Goal: Check status: Check status

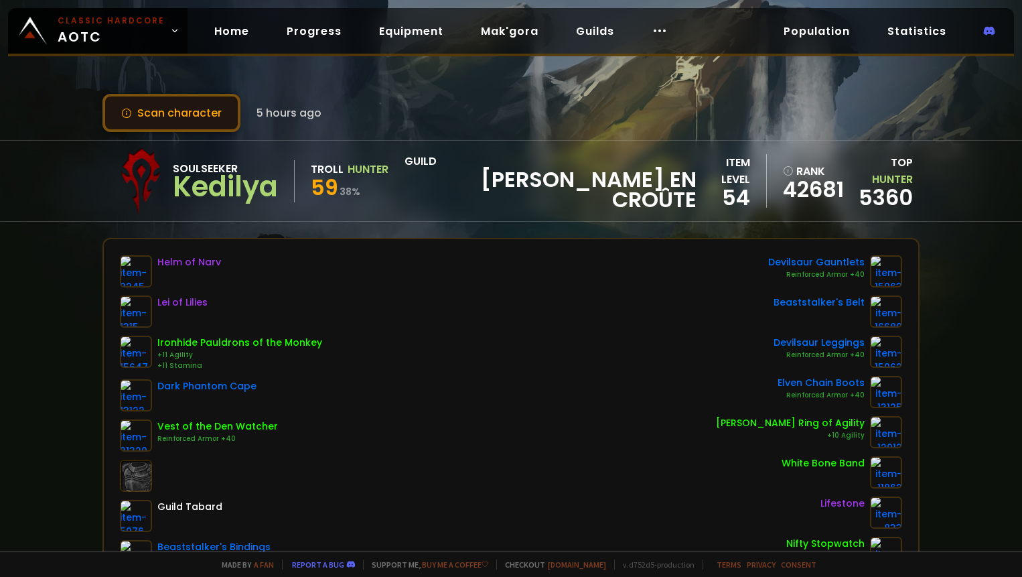
click at [147, 109] on button "Scan character" at bounding box center [172, 113] width 138 height 38
click at [225, 33] on link "Home" at bounding box center [232, 30] width 56 height 27
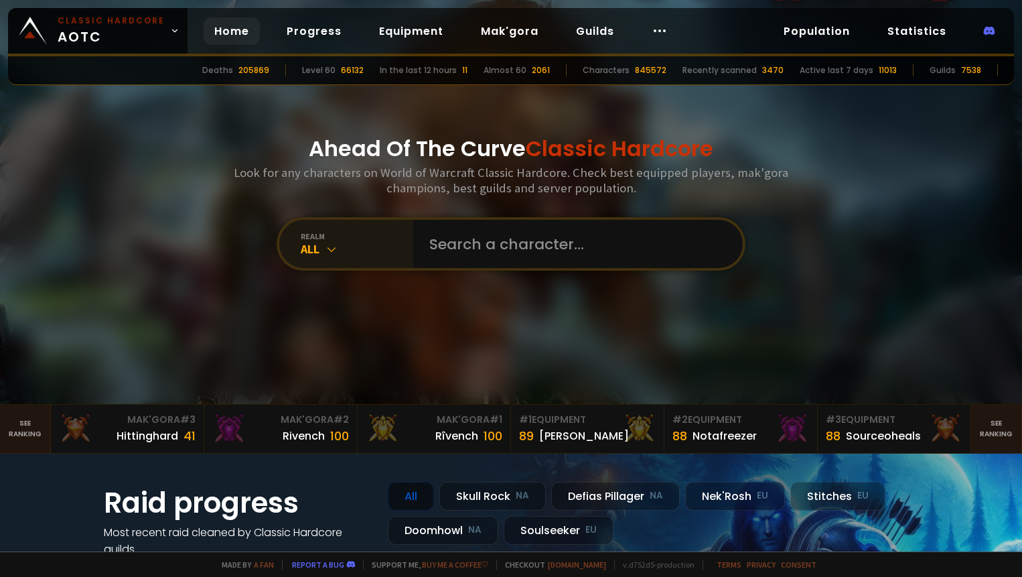
click at [327, 249] on icon at bounding box center [331, 249] width 13 height 13
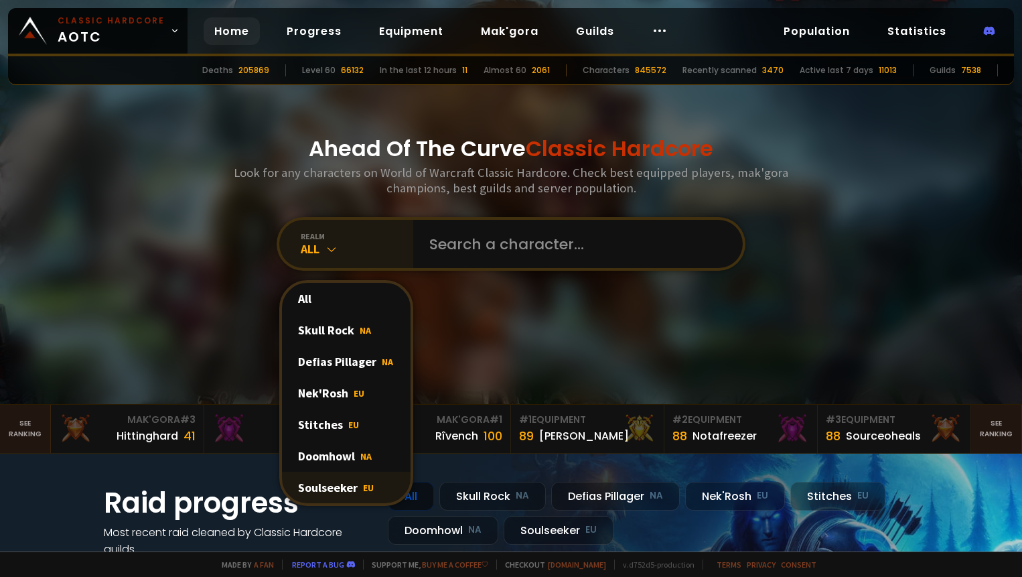
click at [332, 486] on div "Soulseeker EU" at bounding box center [346, 487] width 129 height 31
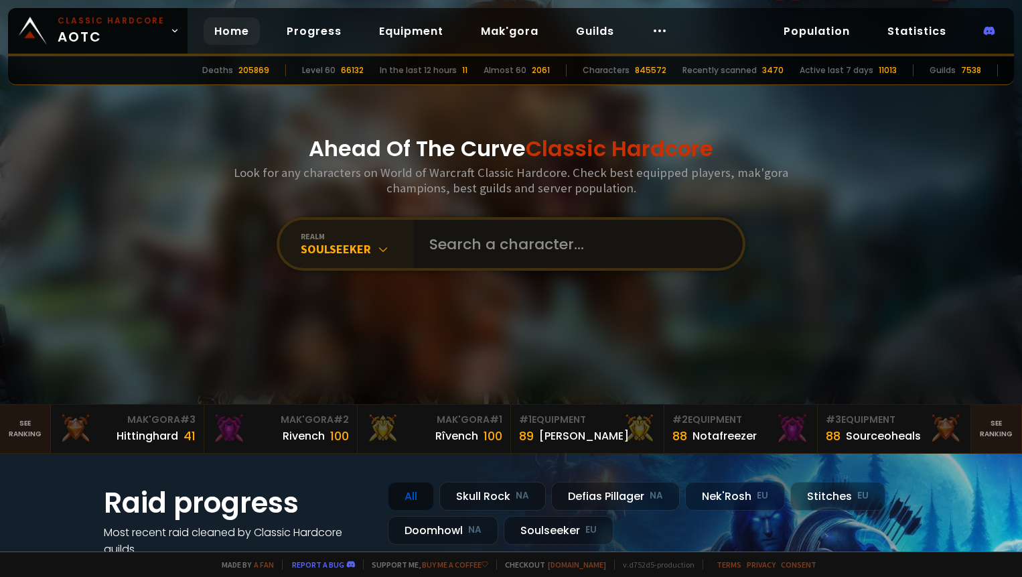
click at [515, 247] on input "text" at bounding box center [574, 244] width 306 height 48
paste input "Zulraka"
type input "Zulraka"
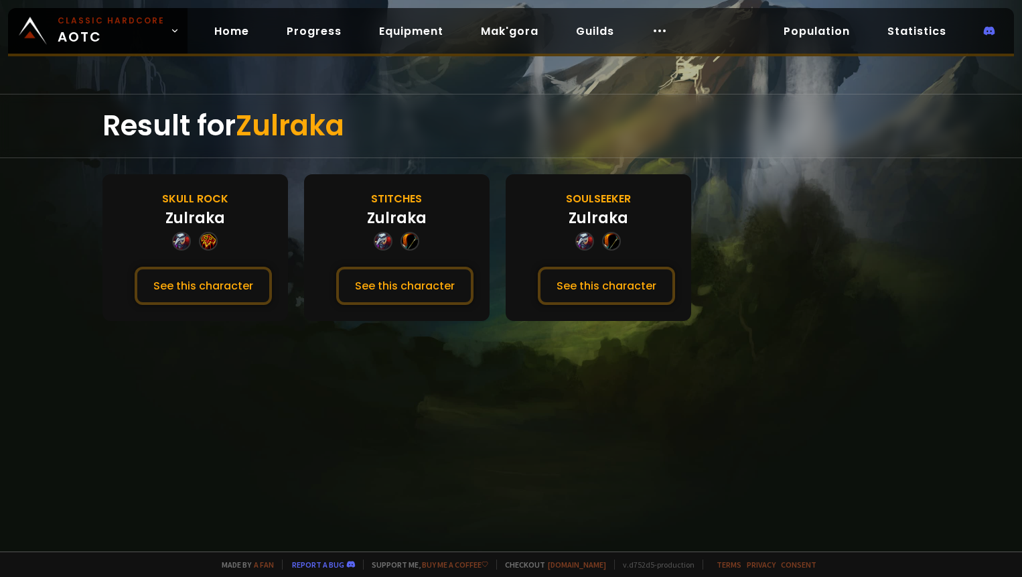
click at [640, 212] on div "Soulseeker Zulraka See this character" at bounding box center [599, 247] width 186 height 147
click at [602, 283] on button "See this character" at bounding box center [606, 286] width 137 height 38
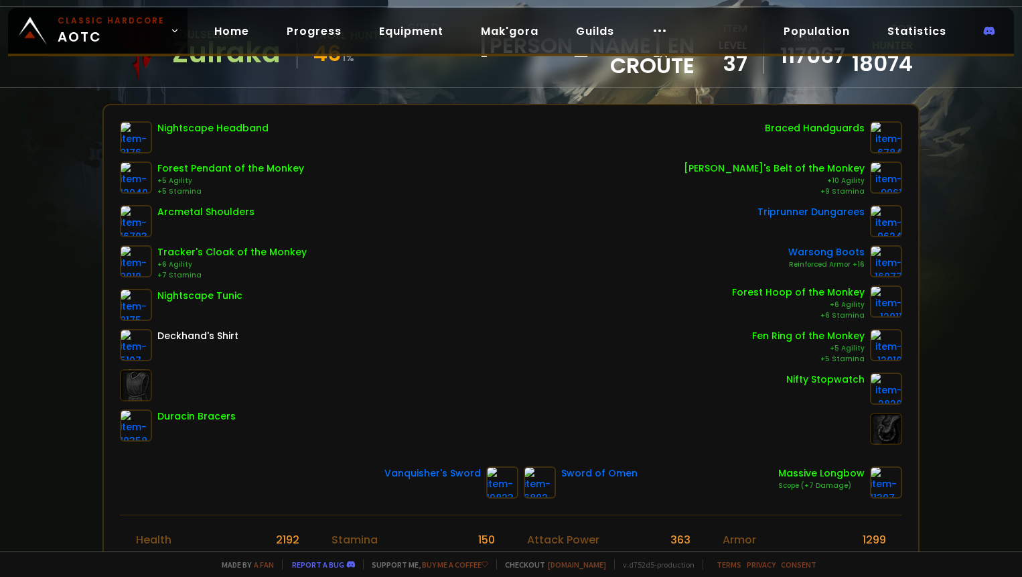
scroll to position [201, 0]
